Goal: Task Accomplishment & Management: Manage account settings

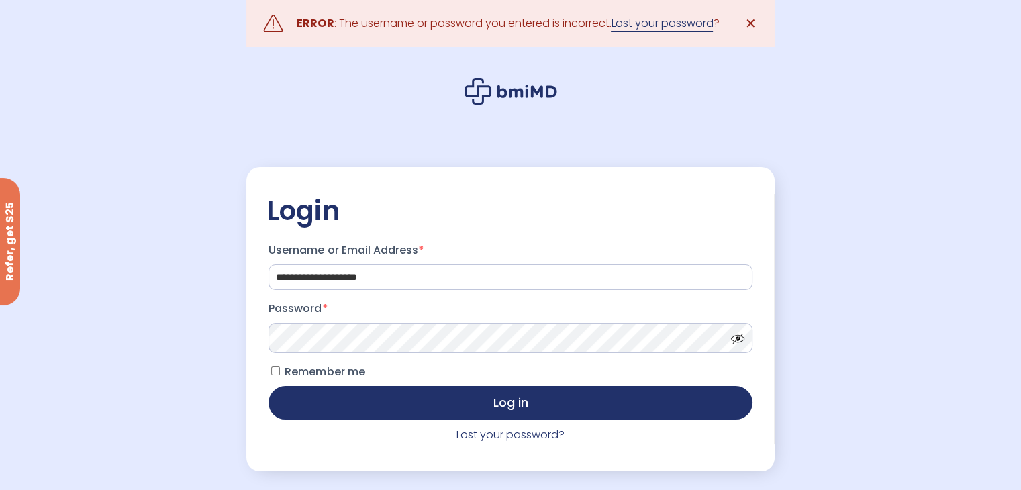
click at [670, 21] on link "Lost your password" at bounding box center [662, 23] width 102 height 16
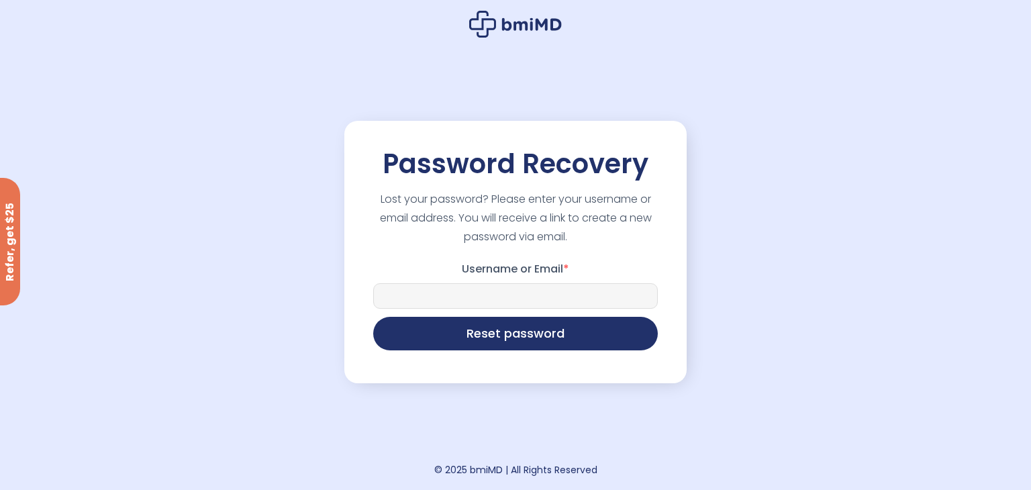
click at [521, 299] on input "Username or Email *" at bounding box center [515, 296] width 285 height 26
type input "**********"
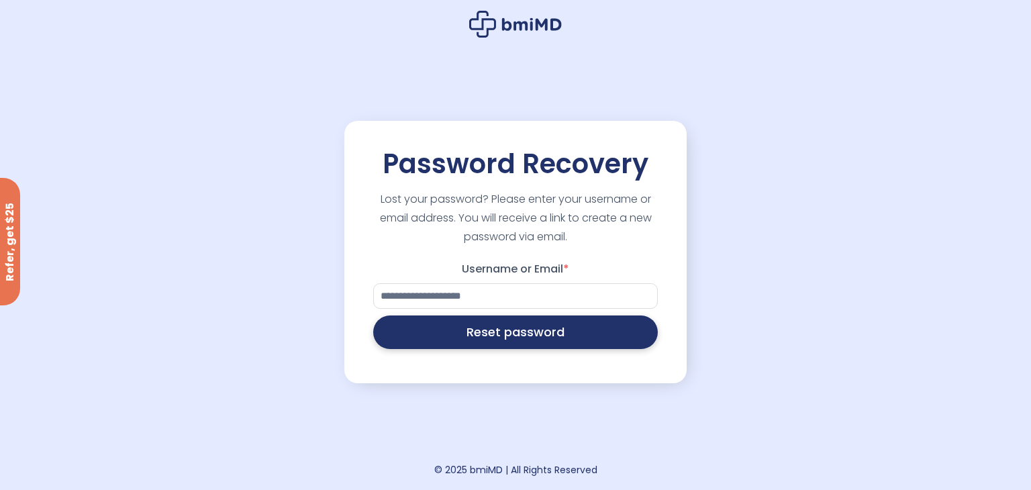
click at [515, 340] on button "Reset password" at bounding box center [515, 332] width 285 height 34
